Goal: Task Accomplishment & Management: Use online tool/utility

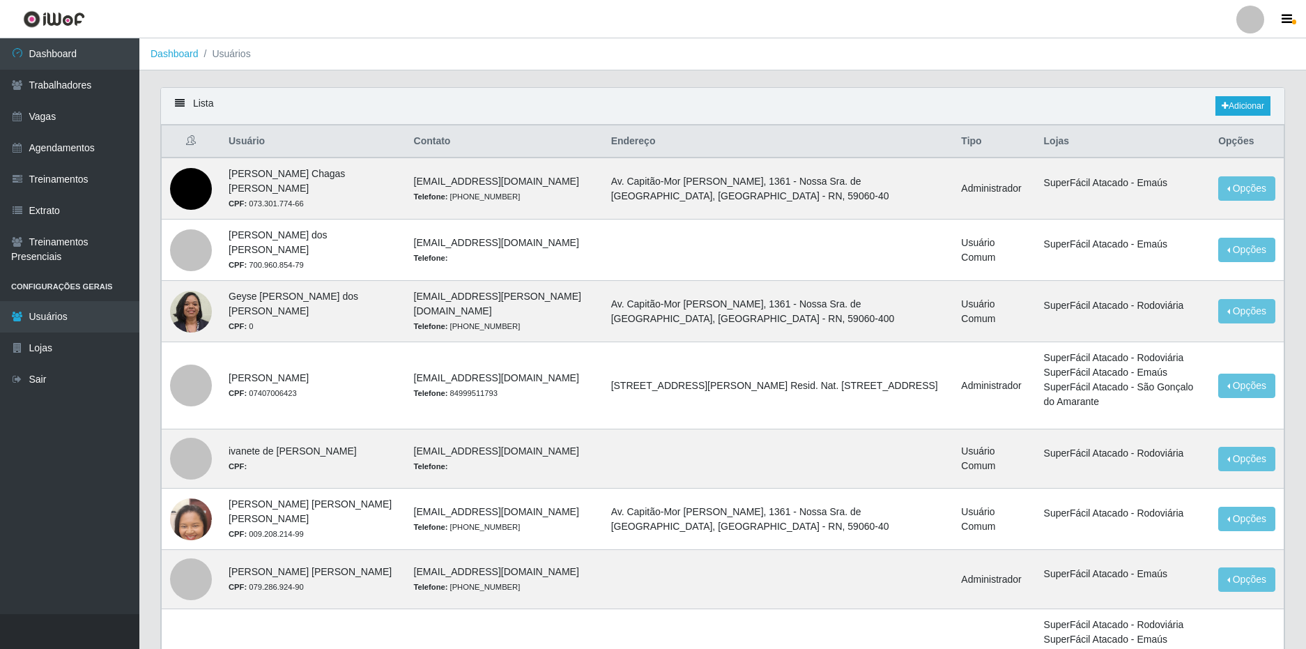
click at [1242, 20] on div at bounding box center [1250, 20] width 28 height 28
click at [59, 109] on link "Vagas" at bounding box center [69, 116] width 139 height 31
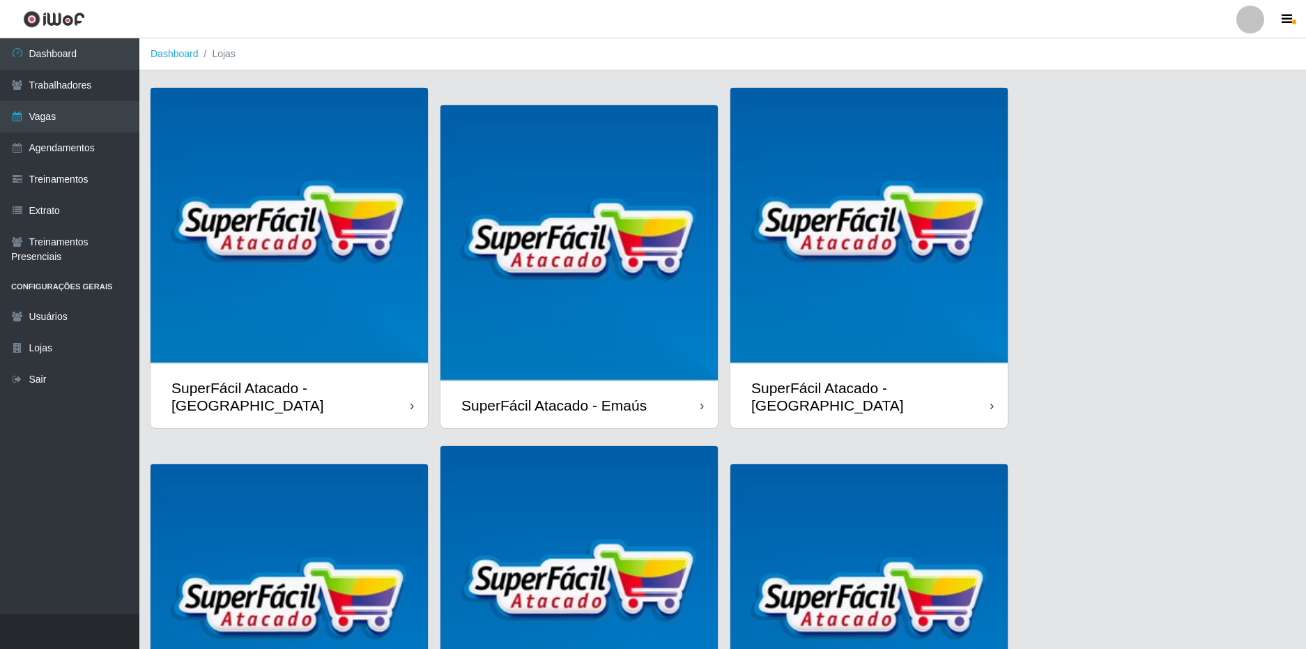
click at [309, 381] on div "SuperFácil Atacado - [GEOGRAPHIC_DATA]" at bounding box center [290, 396] width 239 height 35
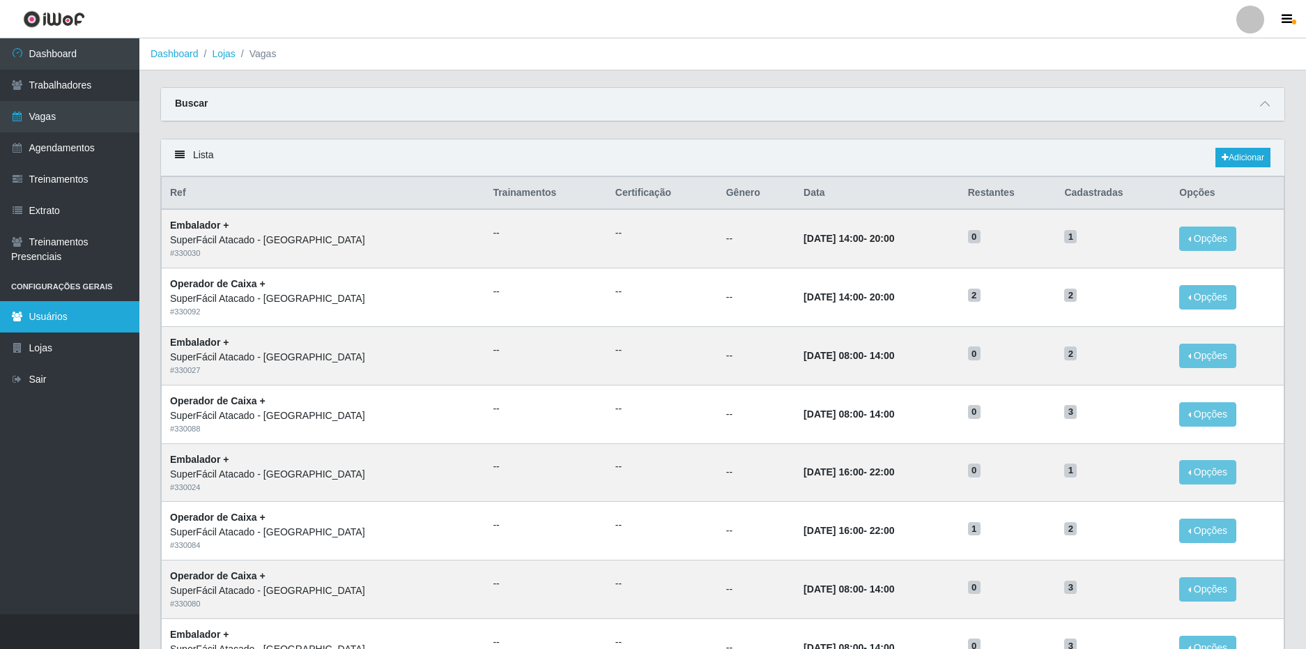
click at [70, 314] on link "Usuários" at bounding box center [69, 316] width 139 height 31
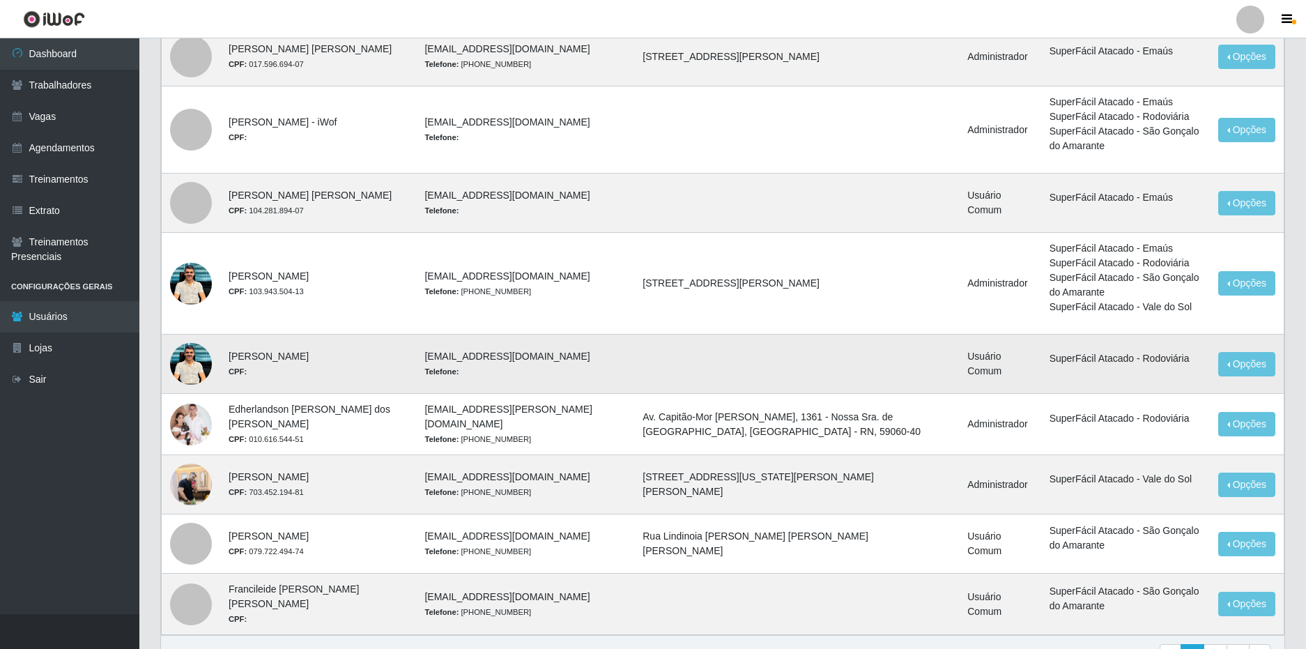
scroll to position [734, 0]
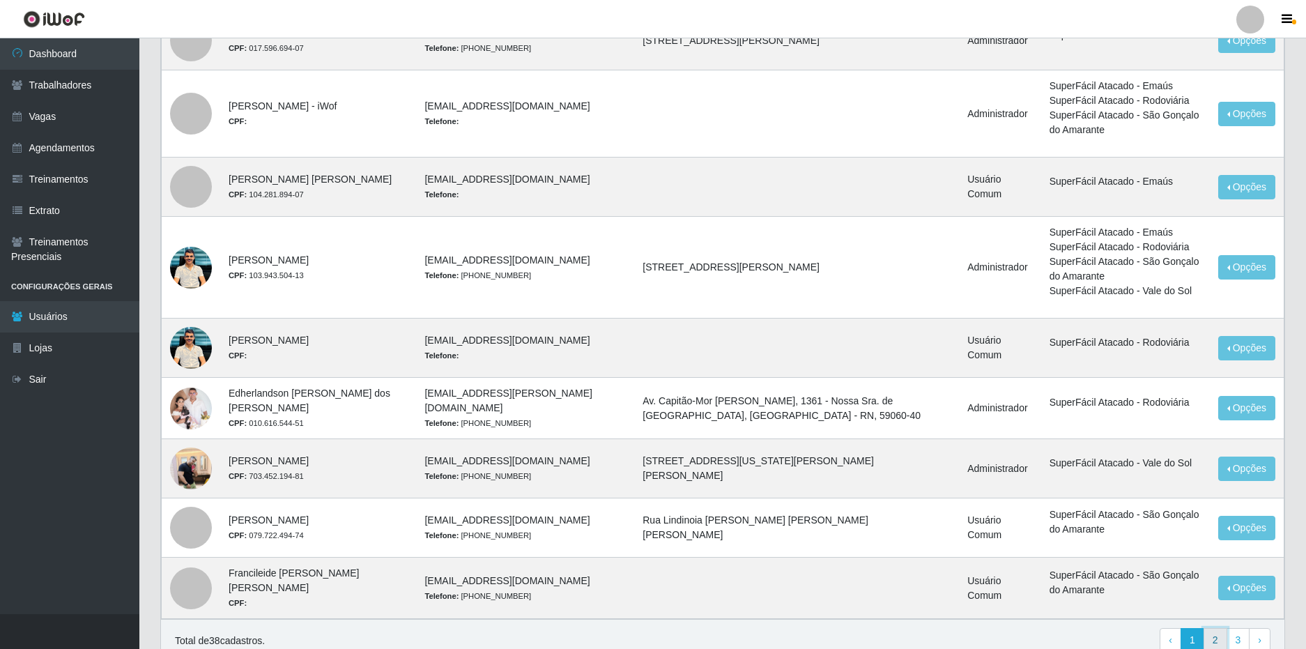
click at [1214, 628] on link "2" at bounding box center [1215, 640] width 24 height 25
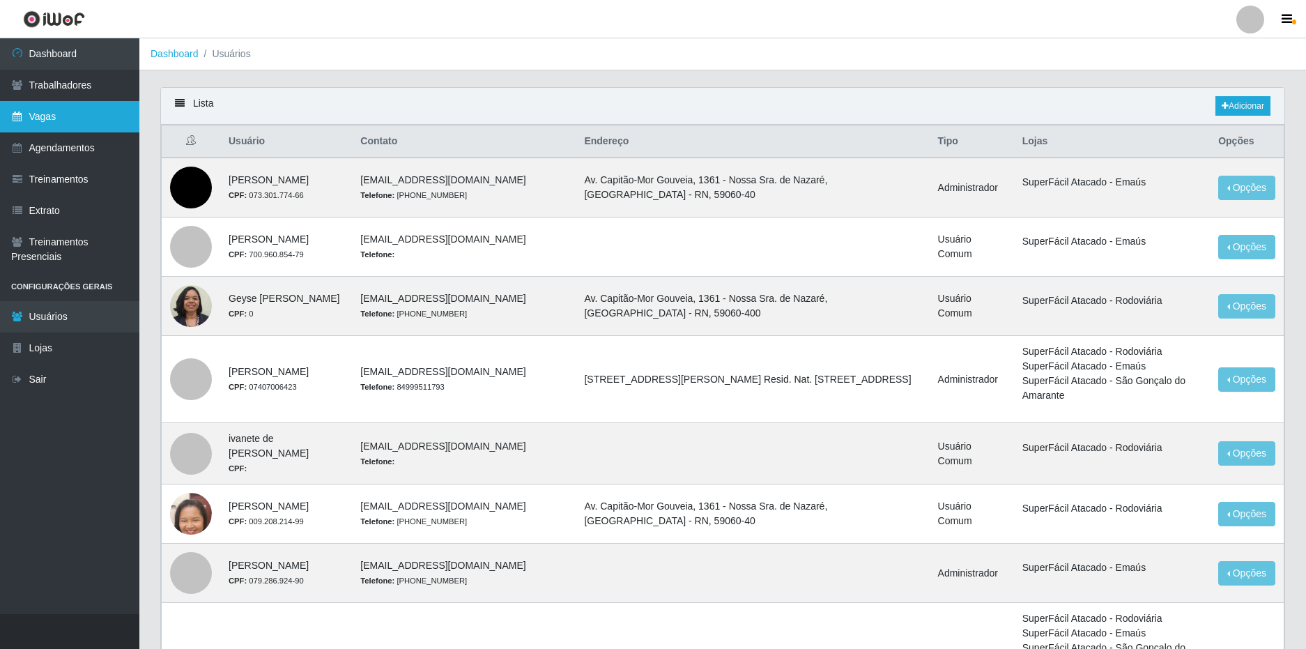
click at [76, 114] on link "Vagas" at bounding box center [69, 116] width 139 height 31
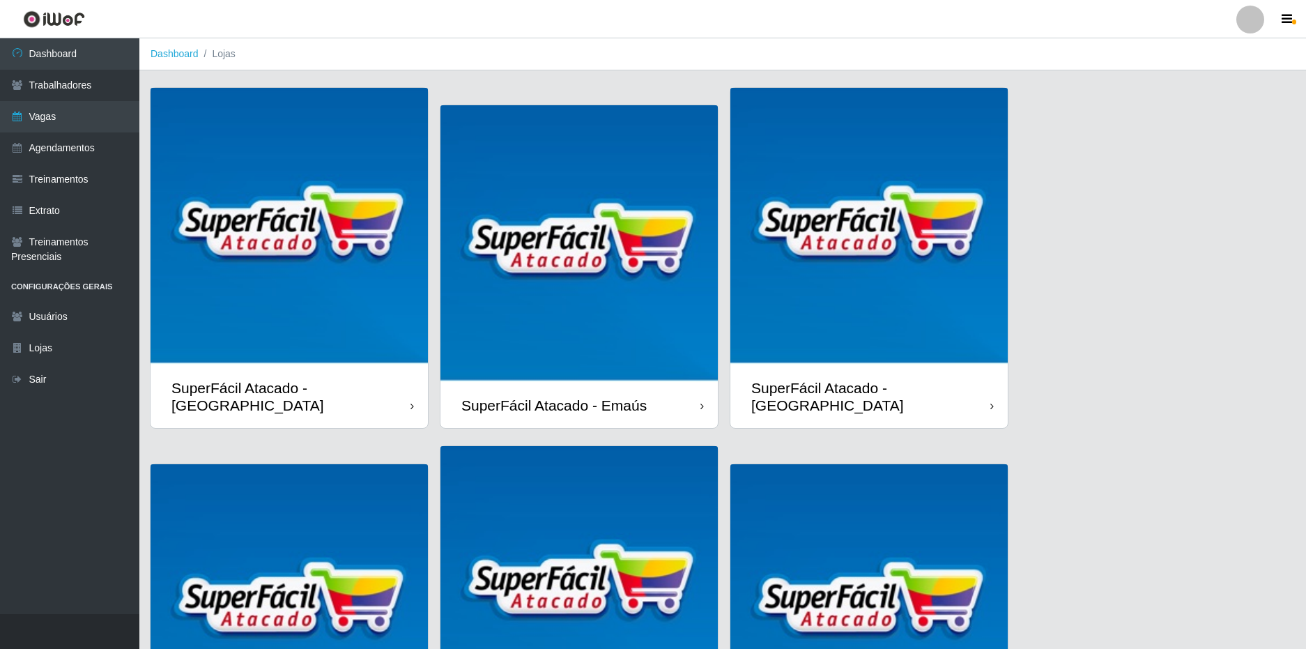
click at [341, 382] on div "SuperFácil Atacado - [GEOGRAPHIC_DATA]" at bounding box center [290, 396] width 239 height 35
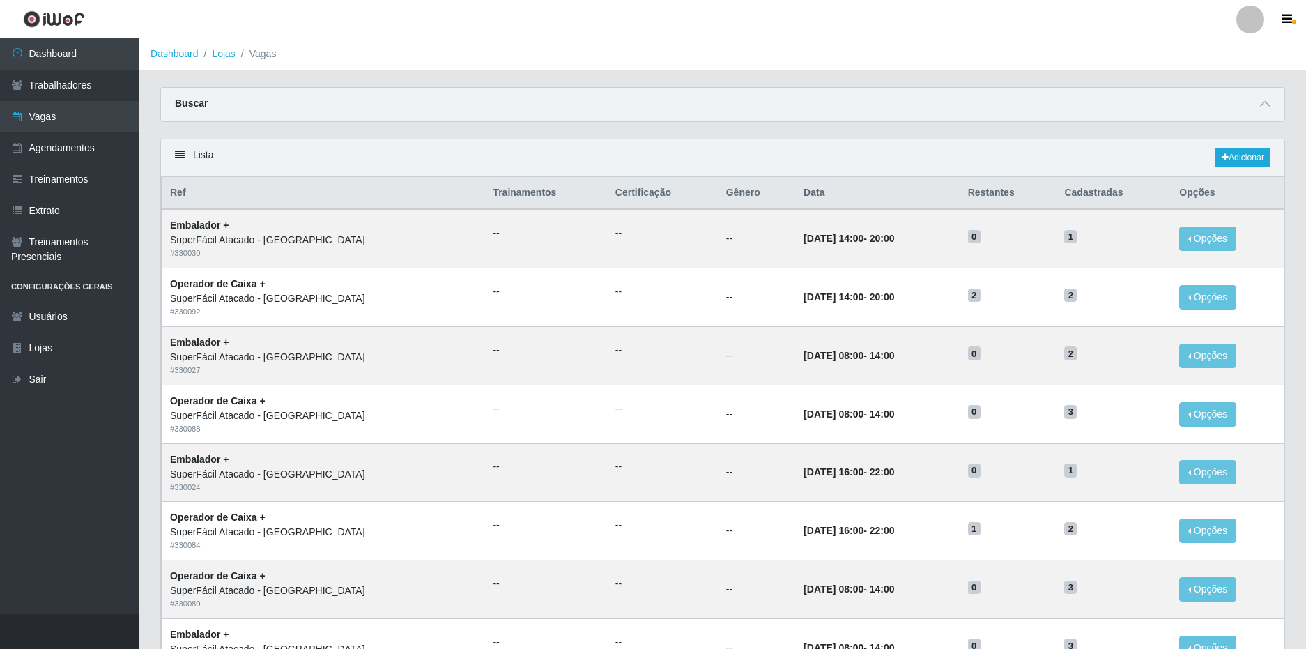
click at [222, 54] on link "Lojas" at bounding box center [223, 53] width 23 height 11
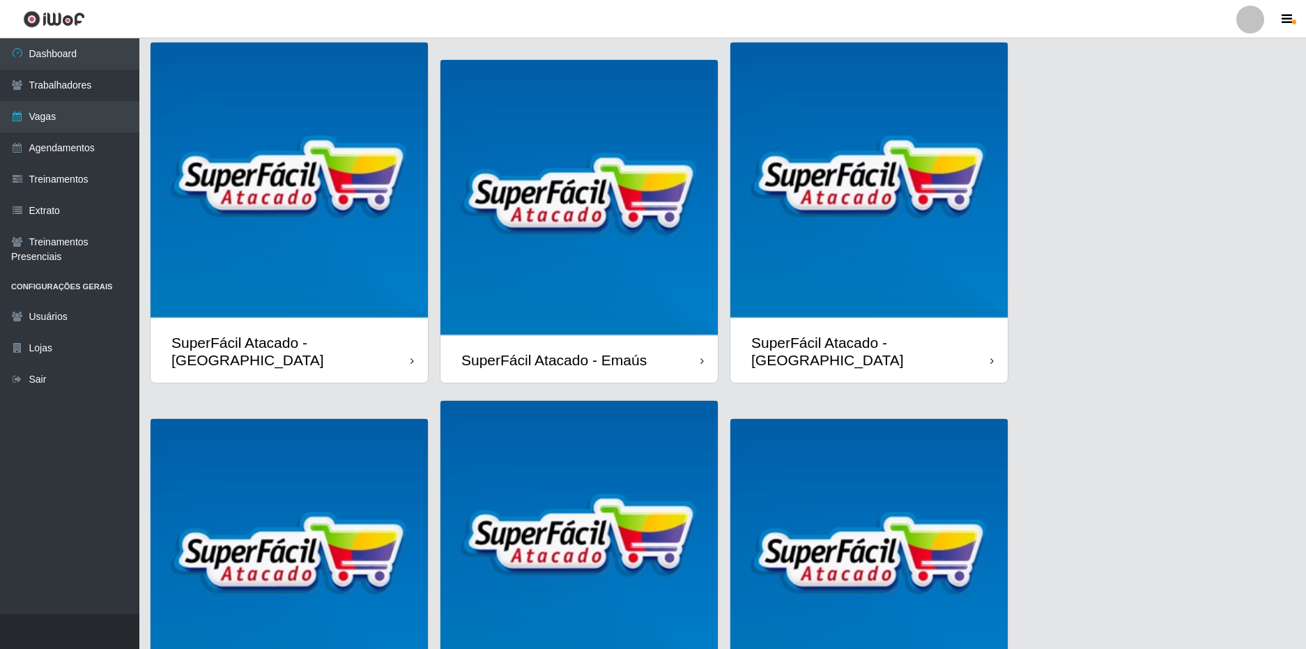
scroll to position [70, 0]
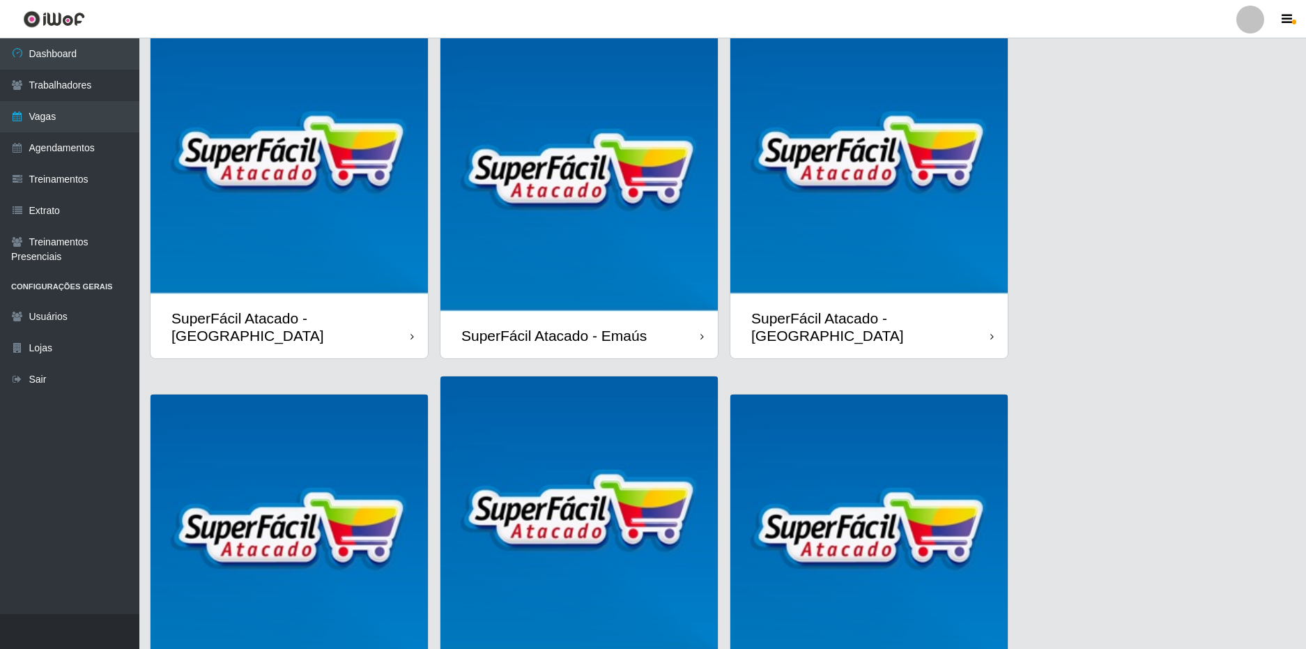
click at [964, 338] on div "SuperFácil Atacado - [GEOGRAPHIC_DATA]" at bounding box center [870, 326] width 239 height 35
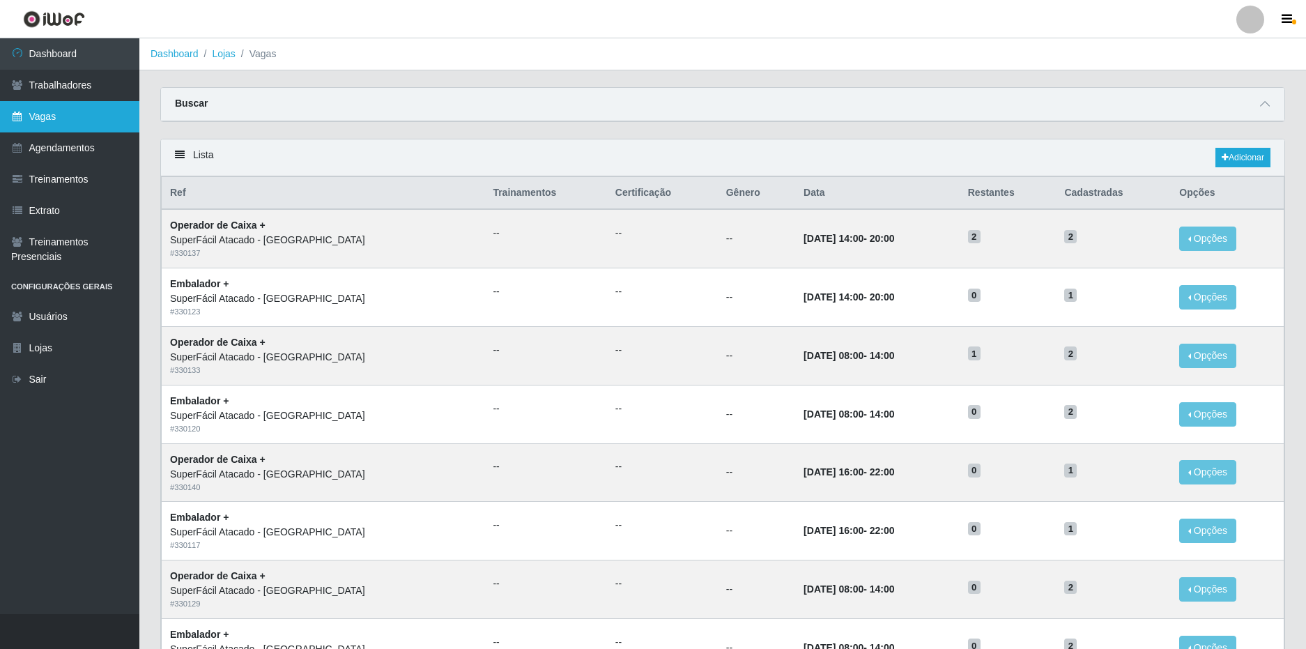
click at [50, 124] on link "Vagas" at bounding box center [69, 116] width 139 height 31
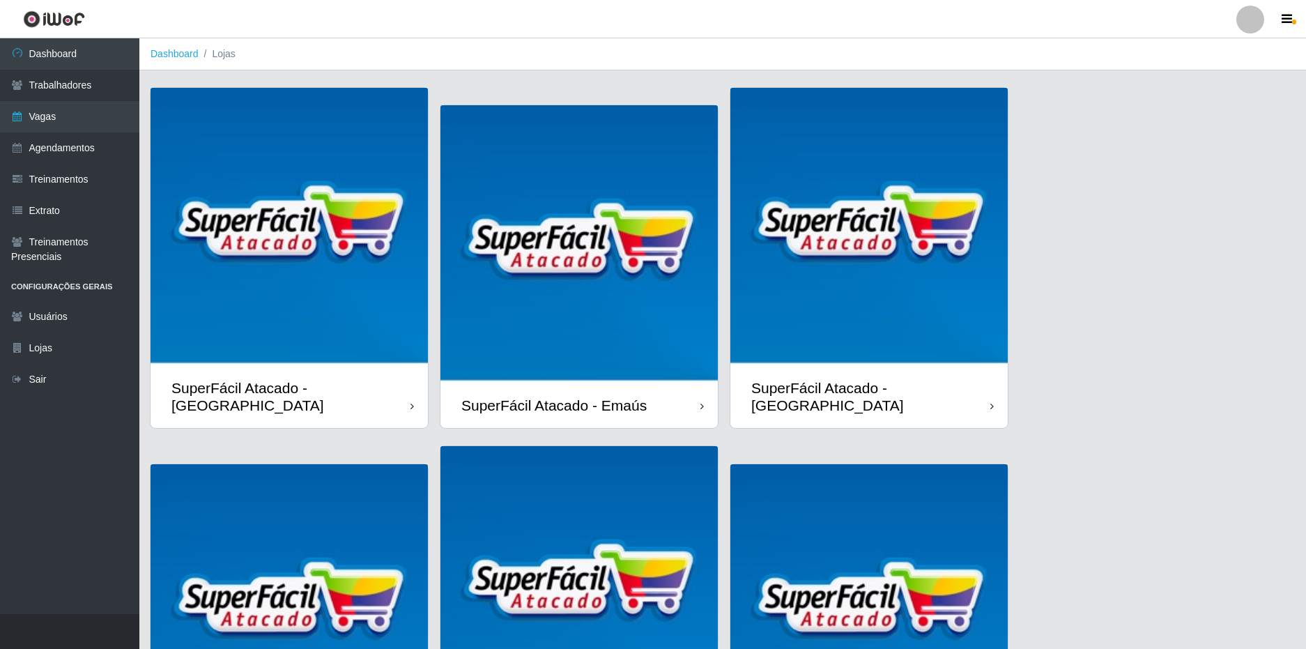
click at [389, 406] on div "SuperFácil Atacado - [GEOGRAPHIC_DATA]" at bounding box center [290, 396] width 239 height 35
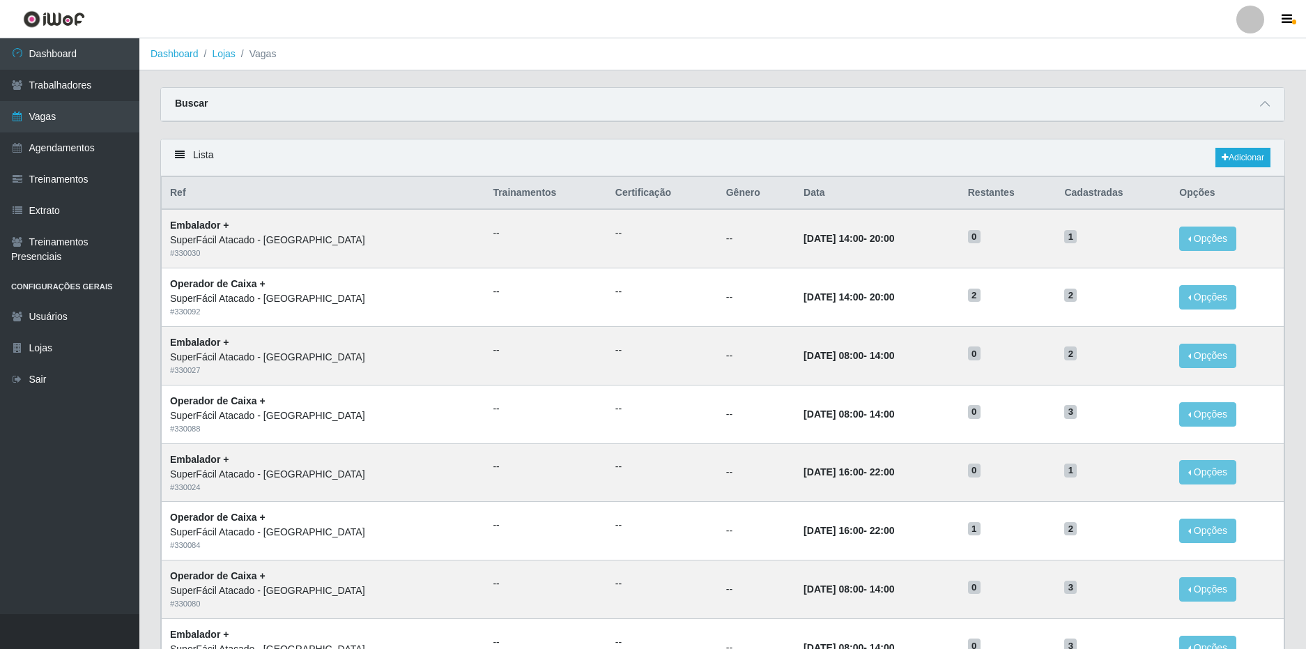
click at [1242, 25] on div at bounding box center [1250, 20] width 28 height 28
click at [1200, 112] on button "Sair" at bounding box center [1222, 108] width 125 height 29
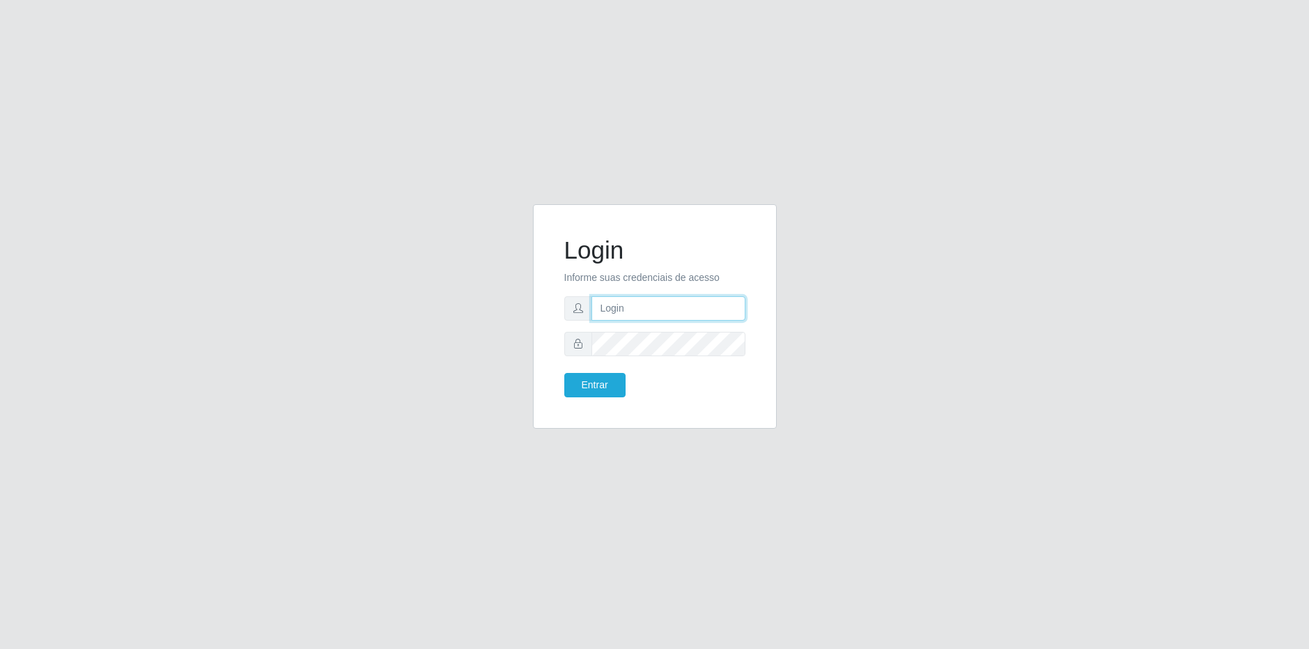
click at [692, 315] on input "text" at bounding box center [668, 308] width 154 height 24
type input "matheus@nordestao.com.br"
click at [564, 373] on button "Entrar" at bounding box center [594, 385] width 61 height 24
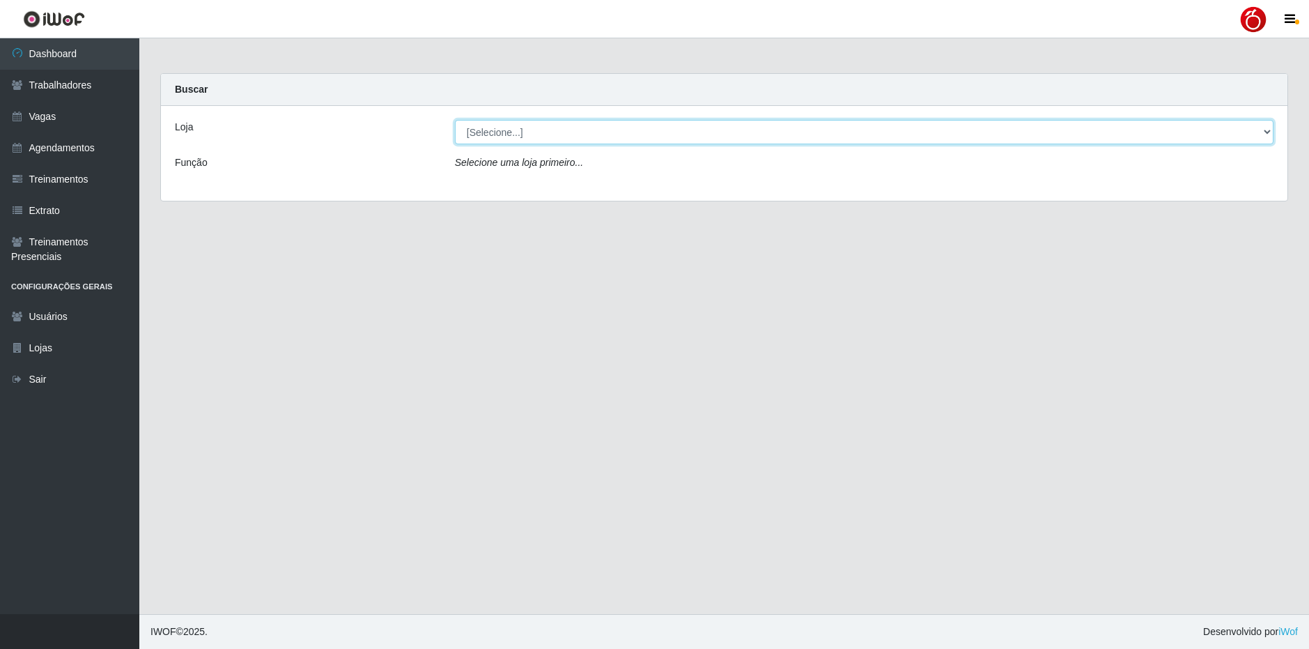
click at [583, 135] on select "[Selecione...] Nordestão - Alecrim Nordestão - Nova Parnamirim Nordestão - Petr…" at bounding box center [864, 132] width 819 height 24
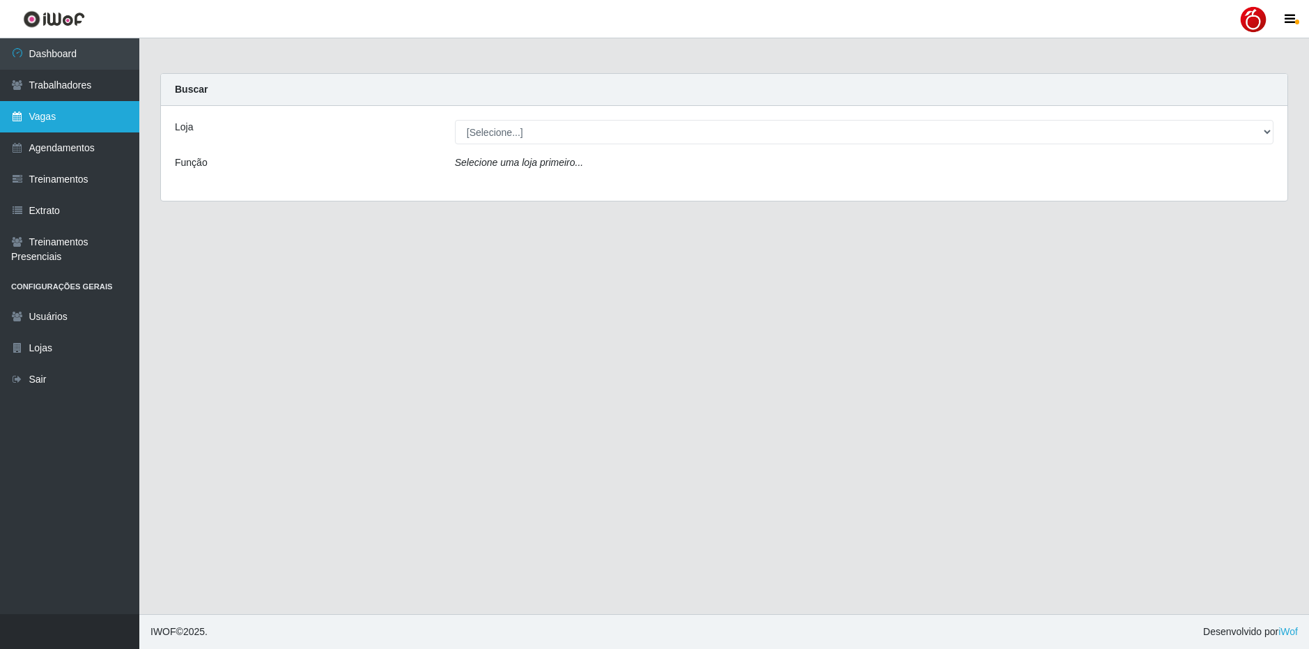
click at [55, 121] on link "Vagas" at bounding box center [69, 116] width 139 height 31
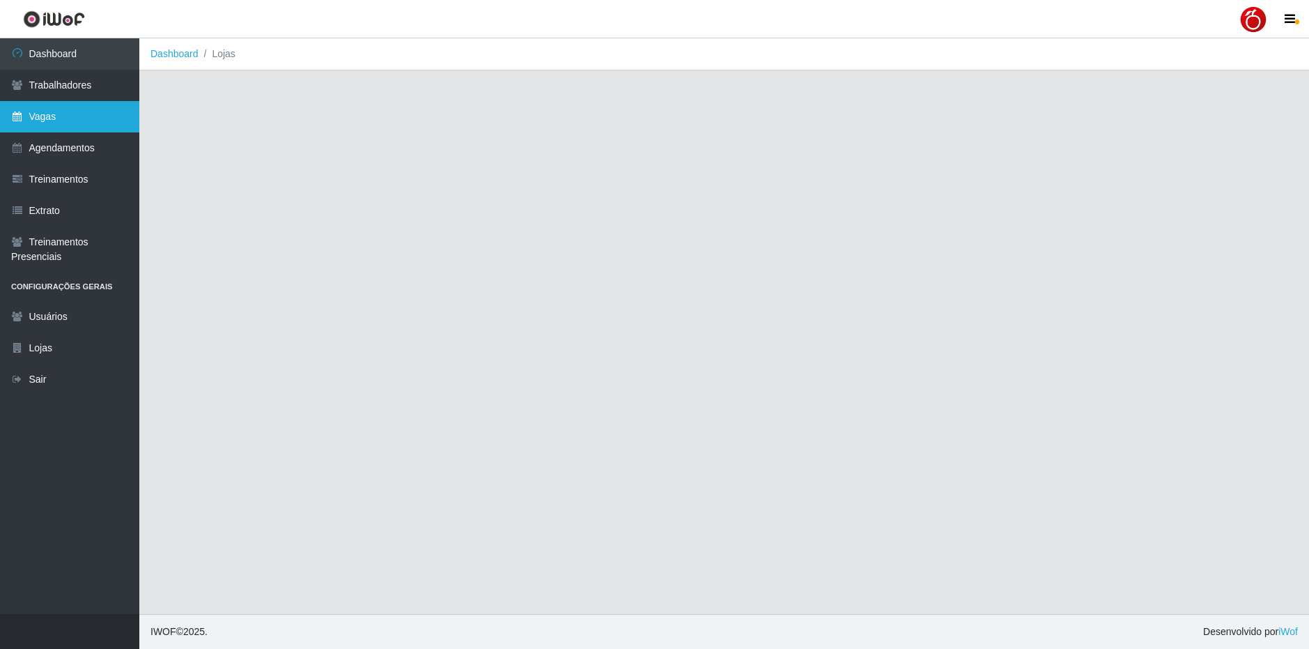
click at [62, 116] on link "Vagas" at bounding box center [69, 116] width 139 height 31
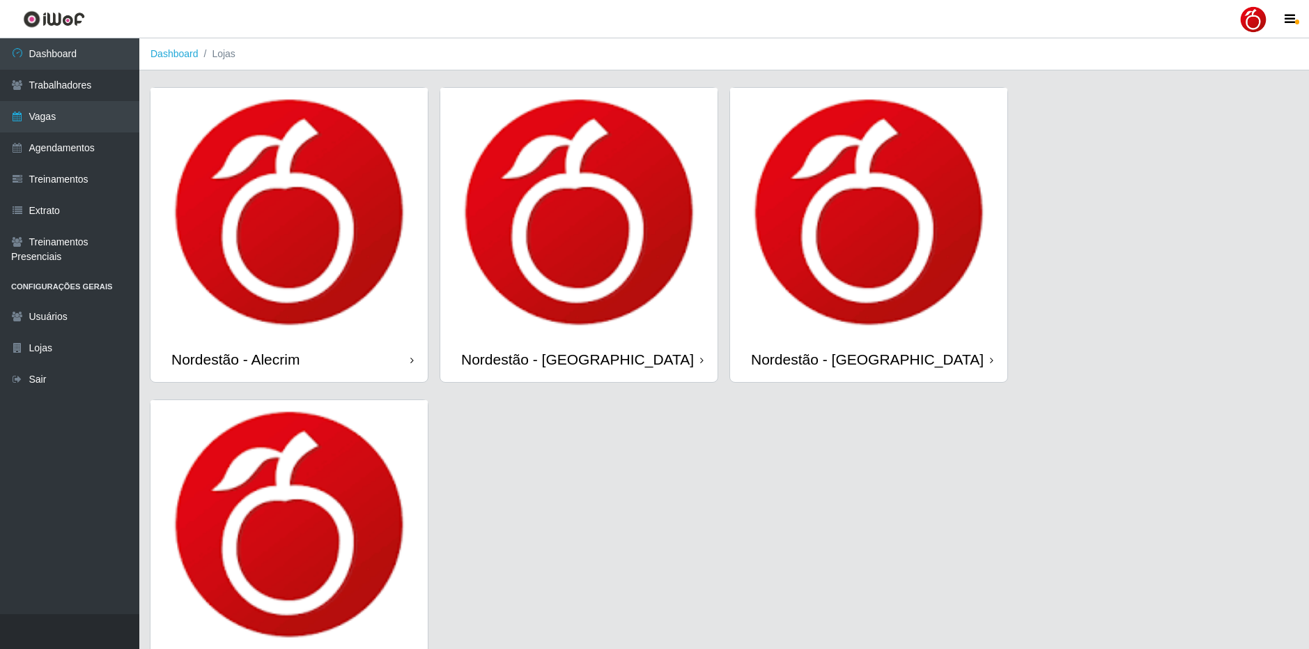
click at [404, 369] on div "Nordestão - Alecrim" at bounding box center [288, 358] width 277 height 45
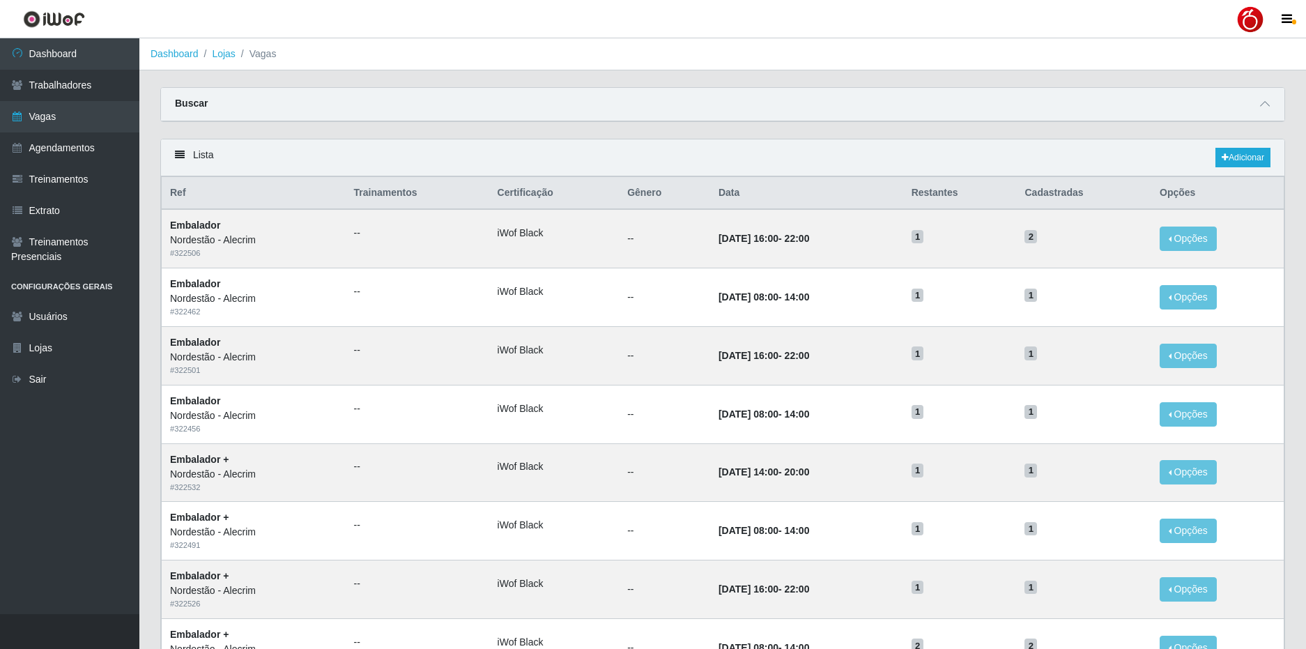
click at [224, 59] on link "Lojas" at bounding box center [223, 53] width 23 height 11
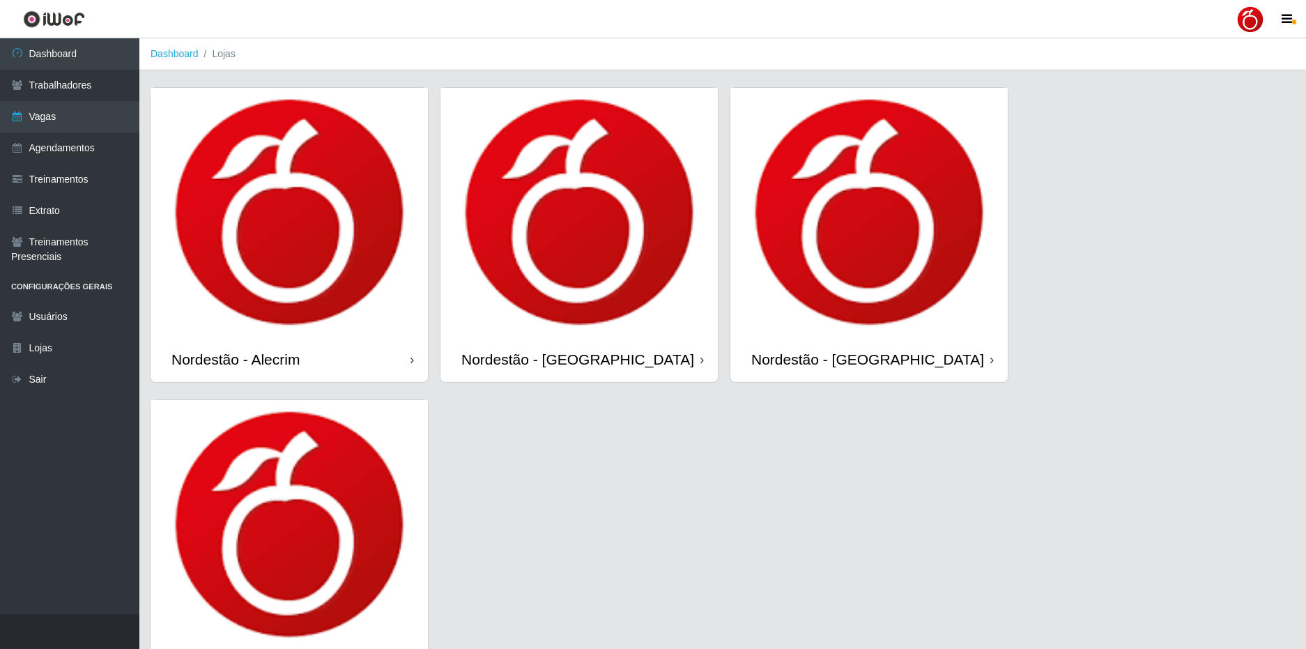
click at [883, 373] on div "Nordestão - Petrópolis" at bounding box center [868, 358] width 277 height 45
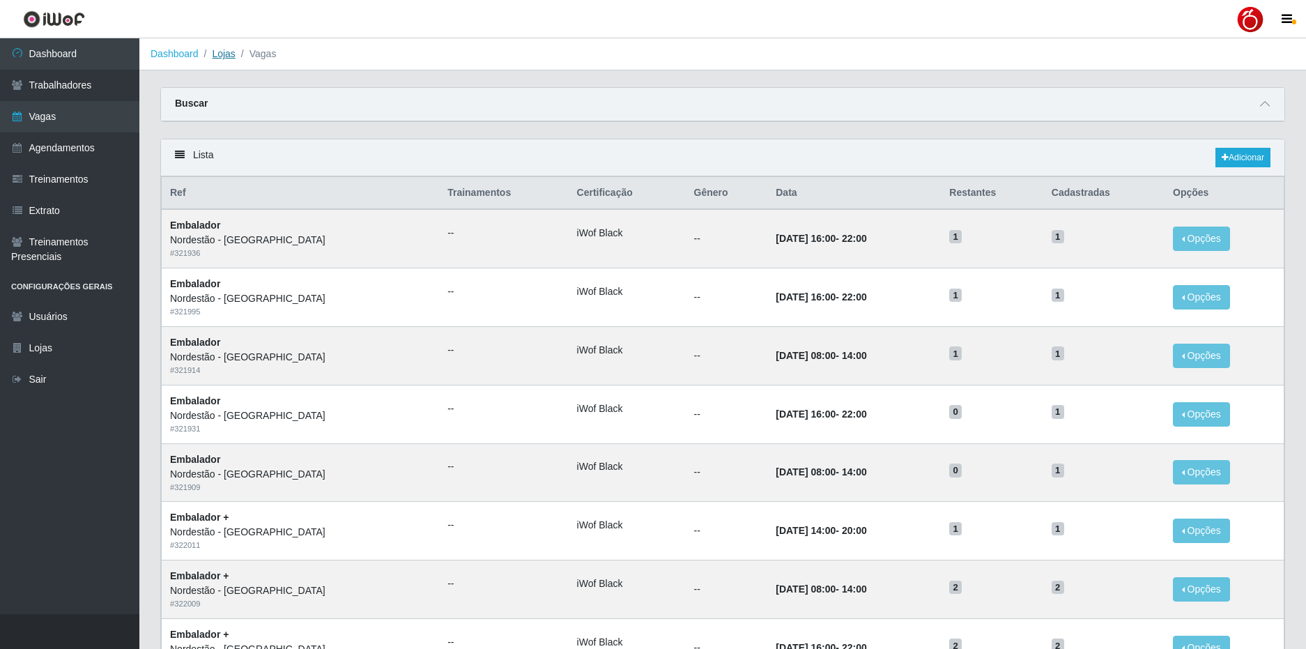
click at [226, 59] on link "Lojas" at bounding box center [223, 53] width 23 height 11
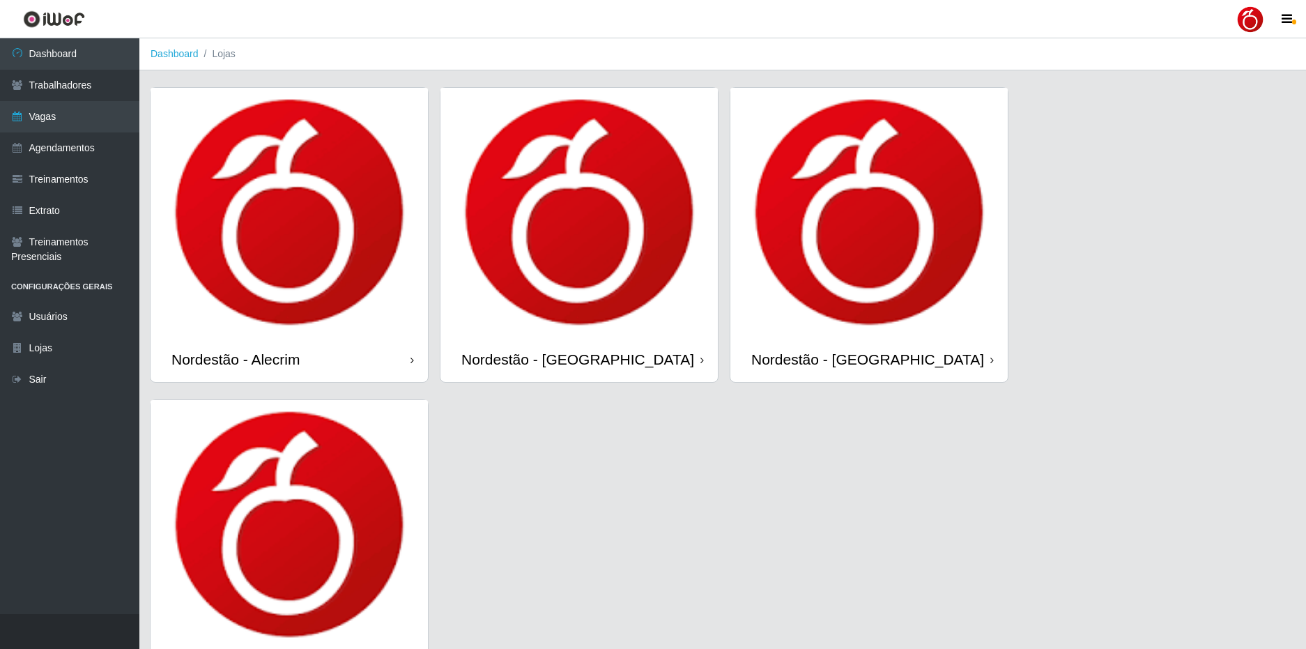
click at [340, 307] on img at bounding box center [288, 212] width 277 height 249
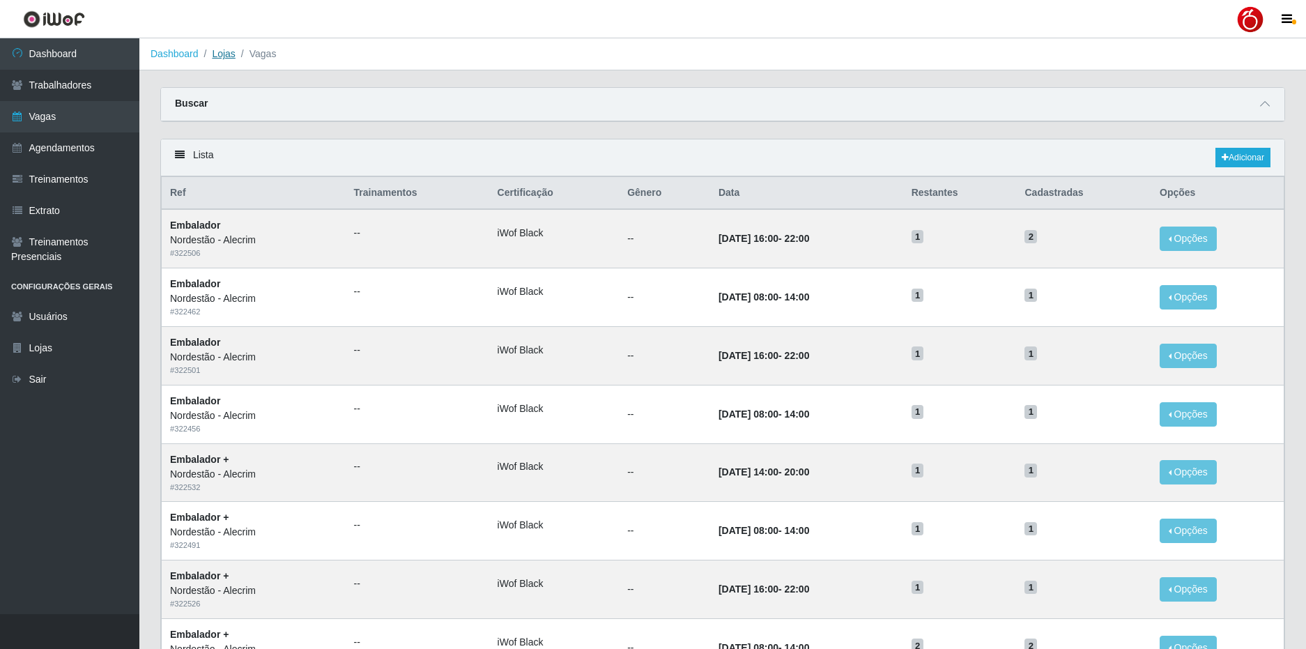
click at [227, 52] on link "Lojas" at bounding box center [223, 53] width 23 height 11
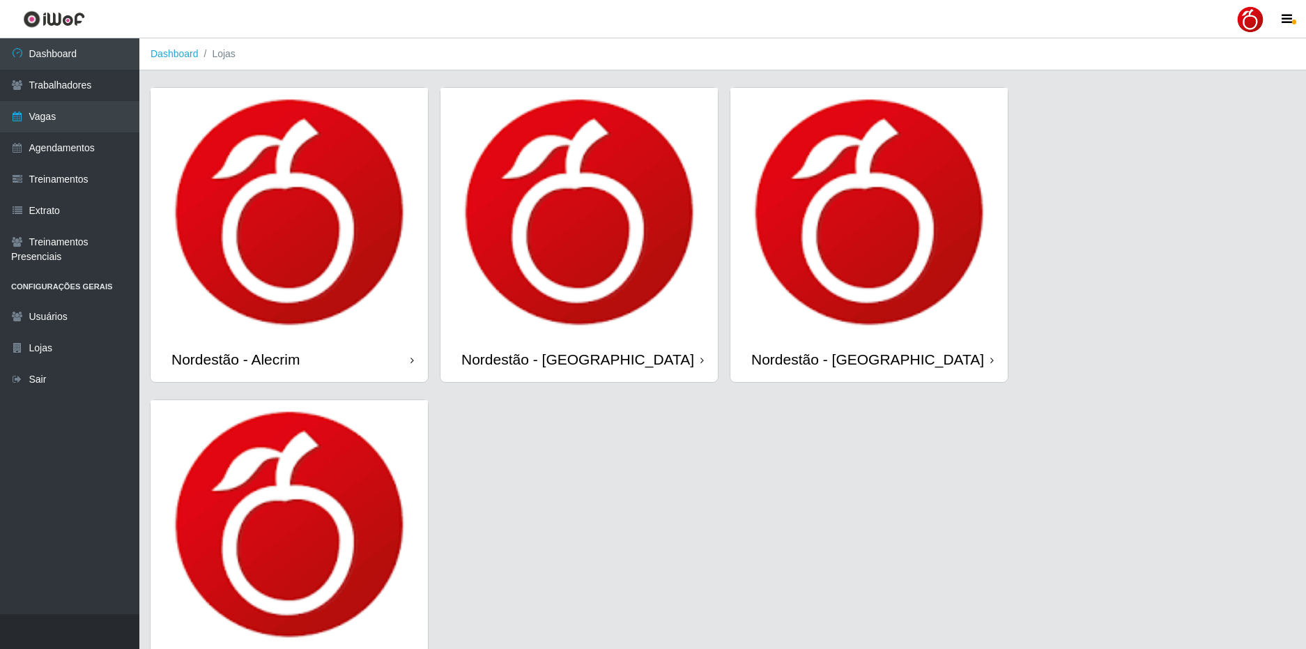
click at [860, 254] on img at bounding box center [868, 212] width 277 height 249
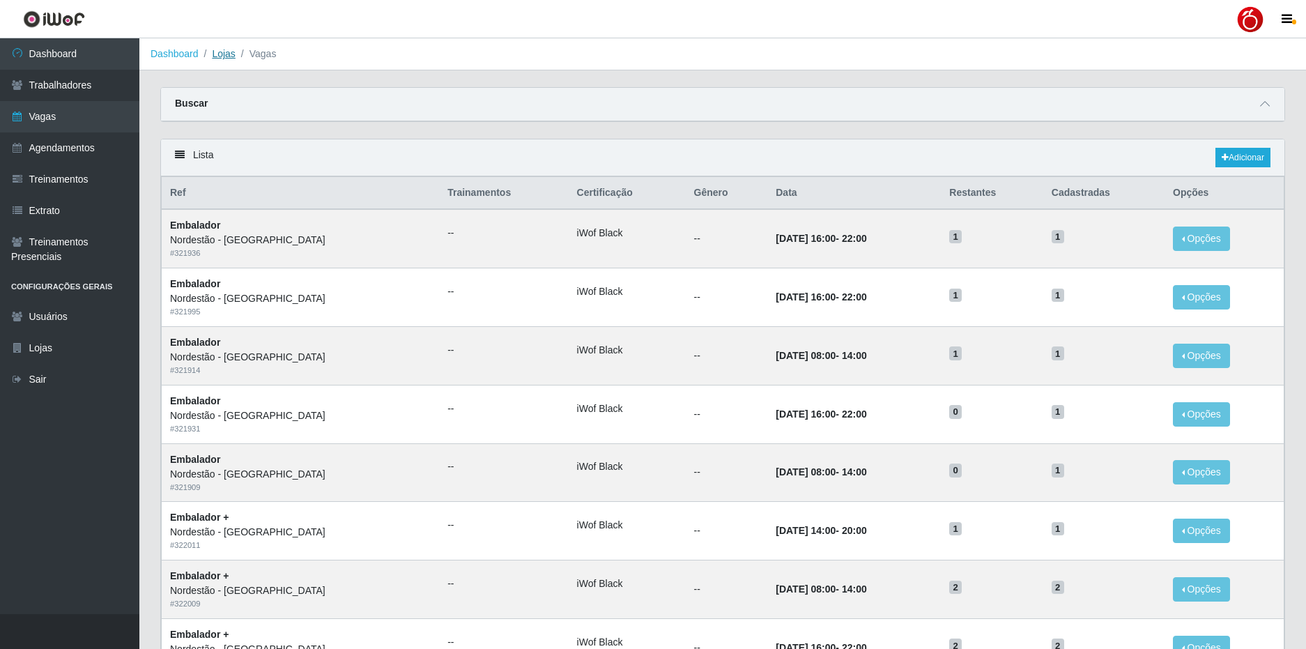
click at [228, 56] on link "Lojas" at bounding box center [223, 53] width 23 height 11
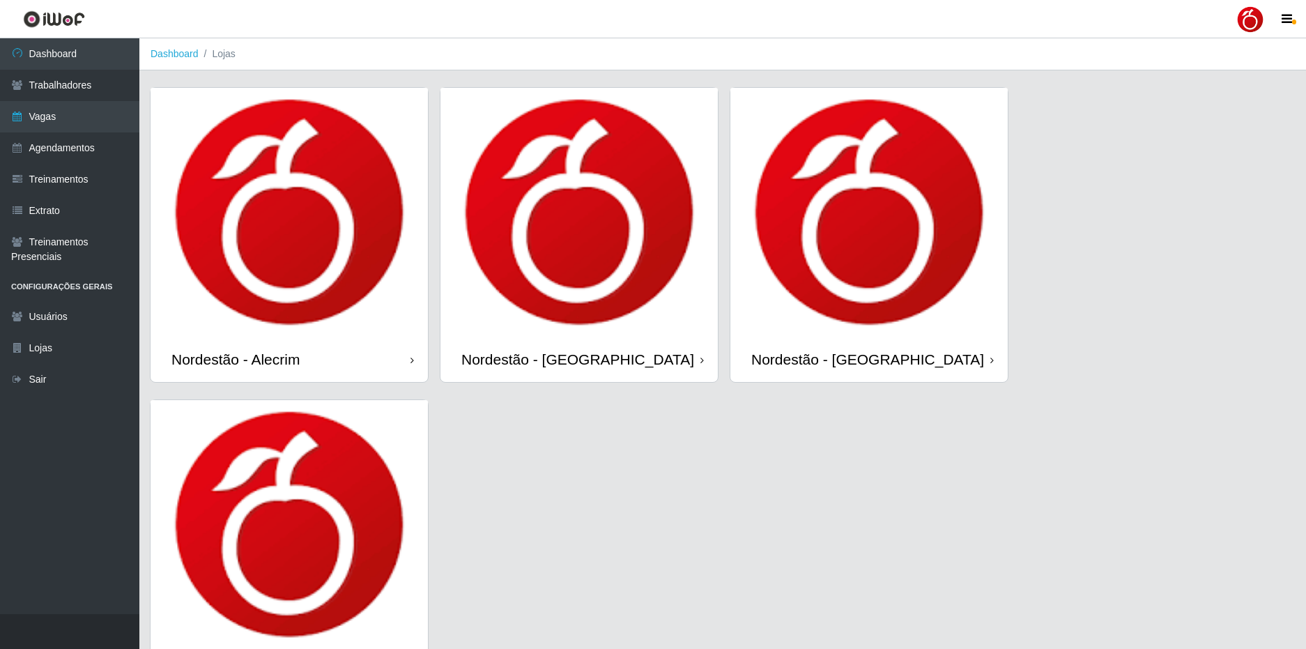
click at [349, 255] on img at bounding box center [288, 212] width 277 height 249
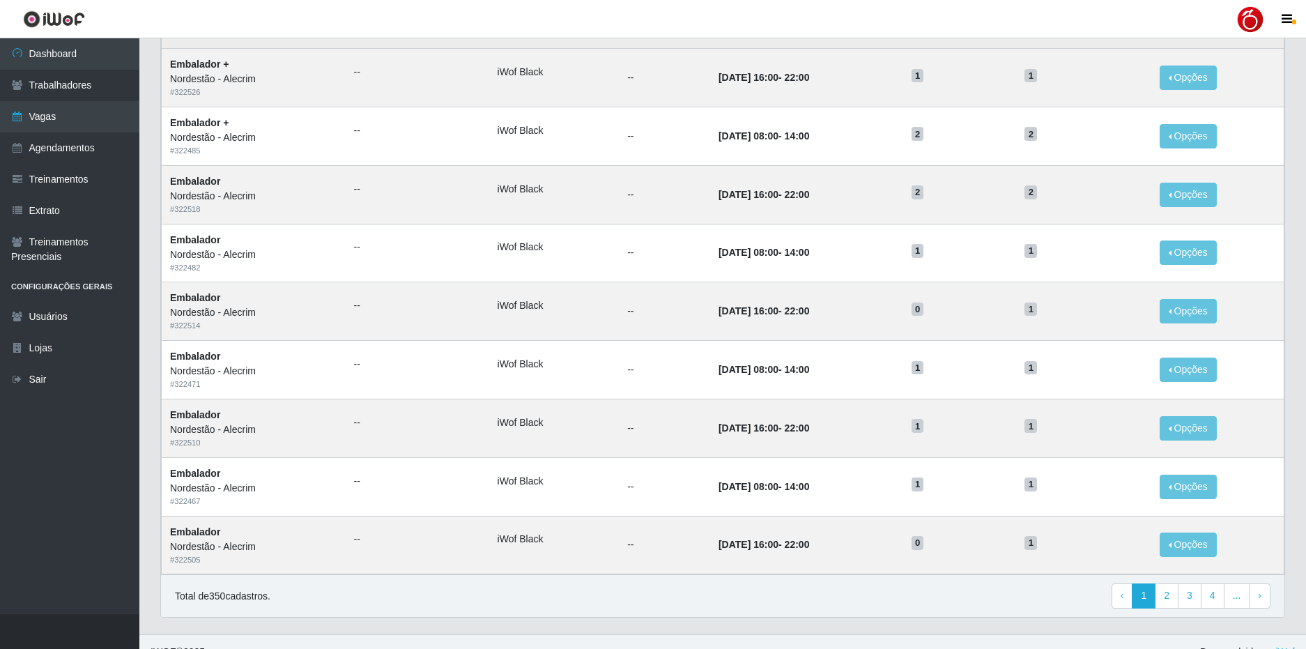
scroll to position [532, 0]
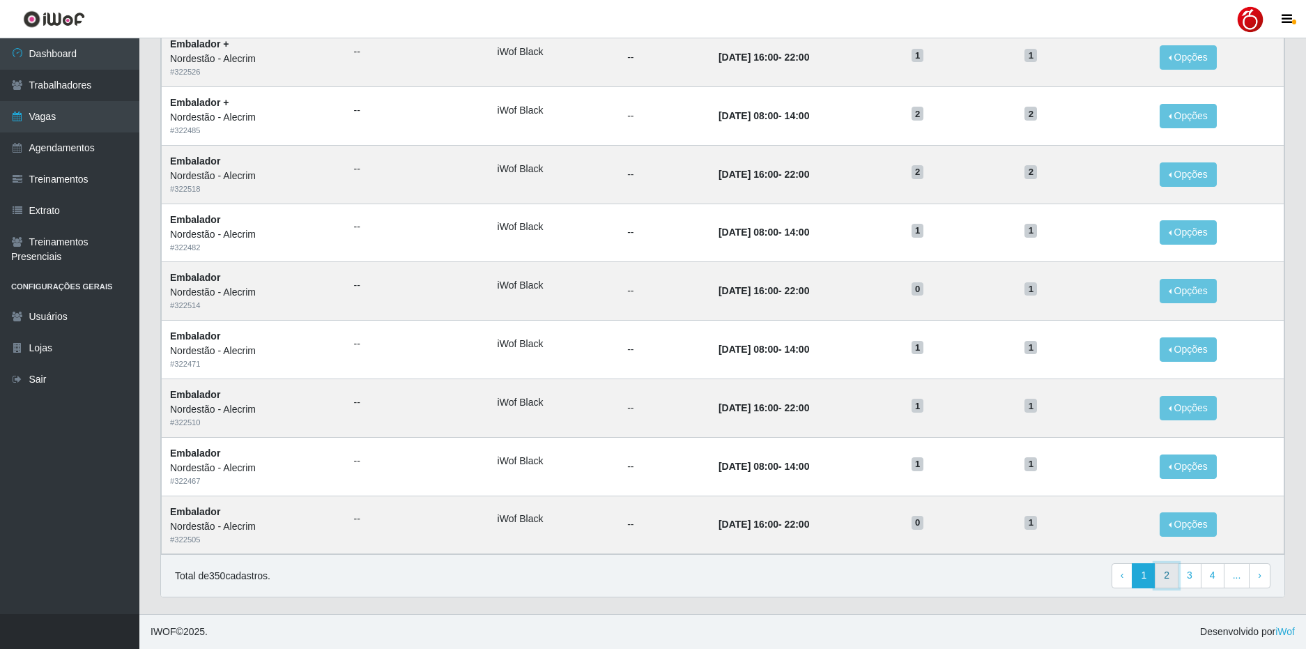
click at [1162, 577] on link "2" at bounding box center [1166, 575] width 24 height 25
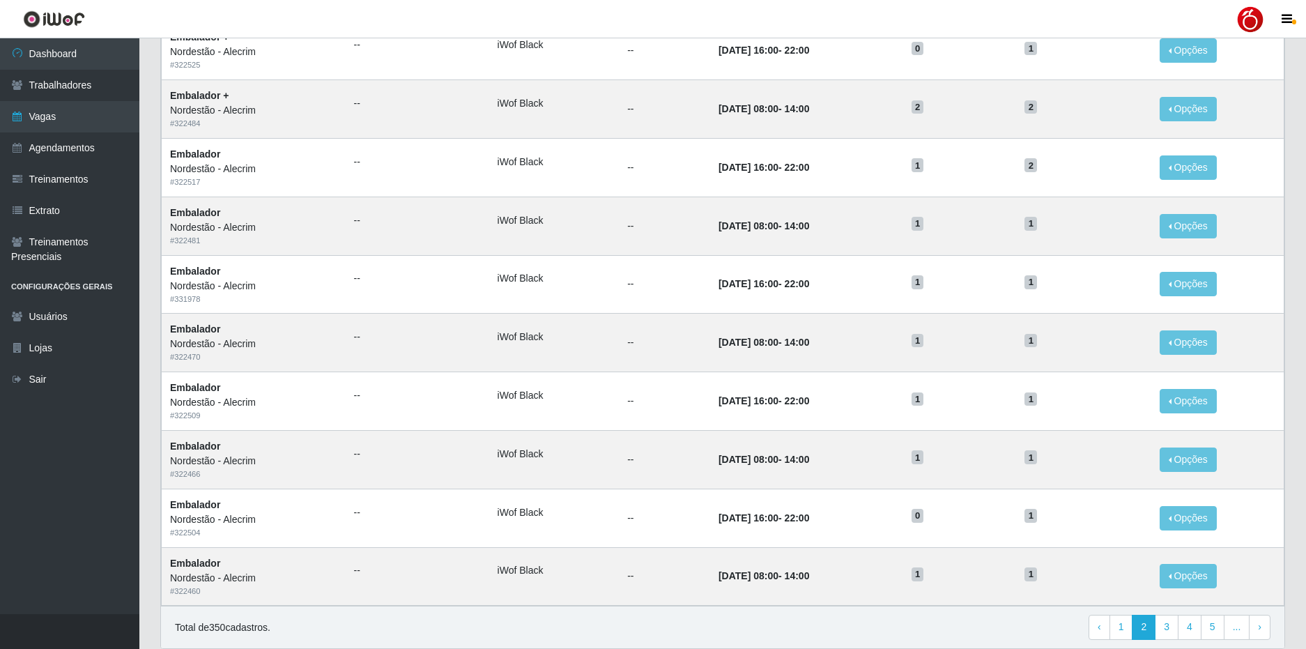
scroll to position [254, 0]
